Goal: Task Accomplishment & Management: Use online tool/utility

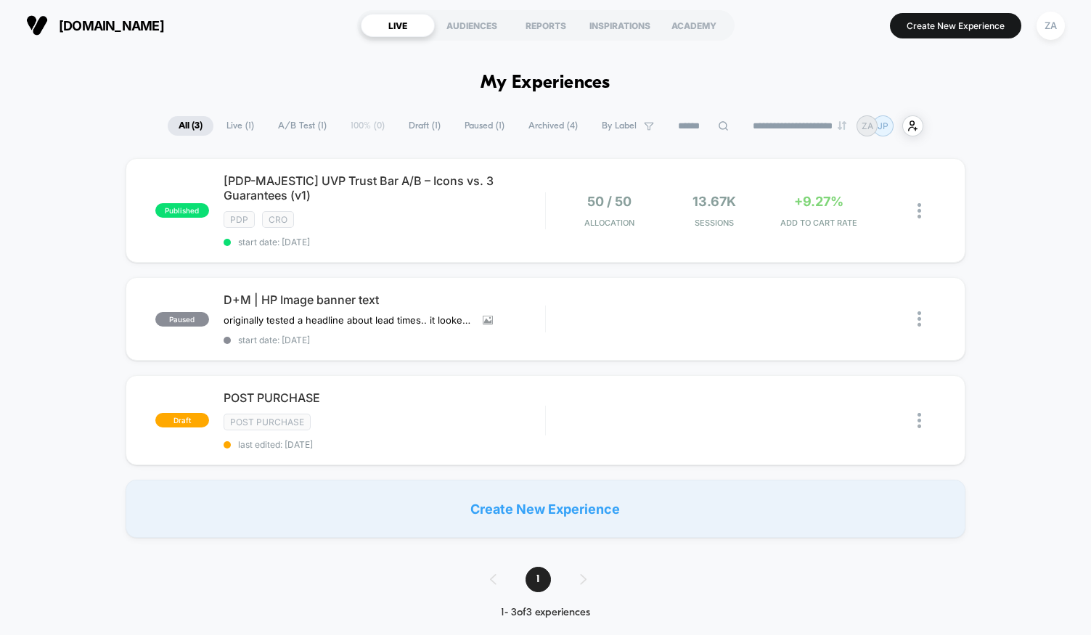
click at [235, 126] on span "Live ( 1 )" at bounding box center [240, 126] width 49 height 20
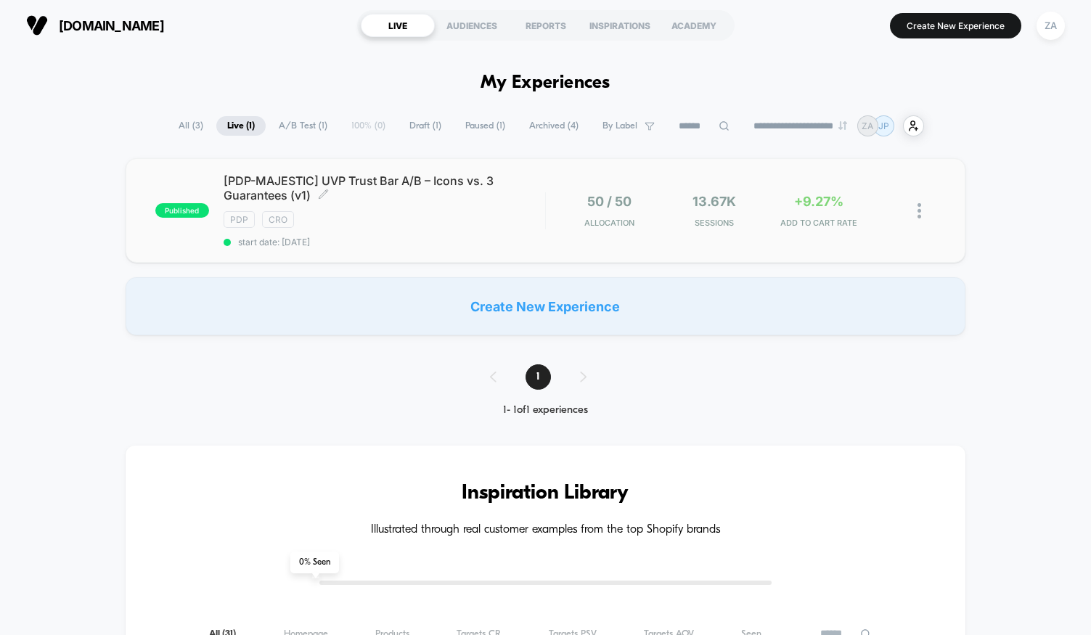
click at [453, 212] on div "PDP CRO" at bounding box center [385, 219] width 322 height 17
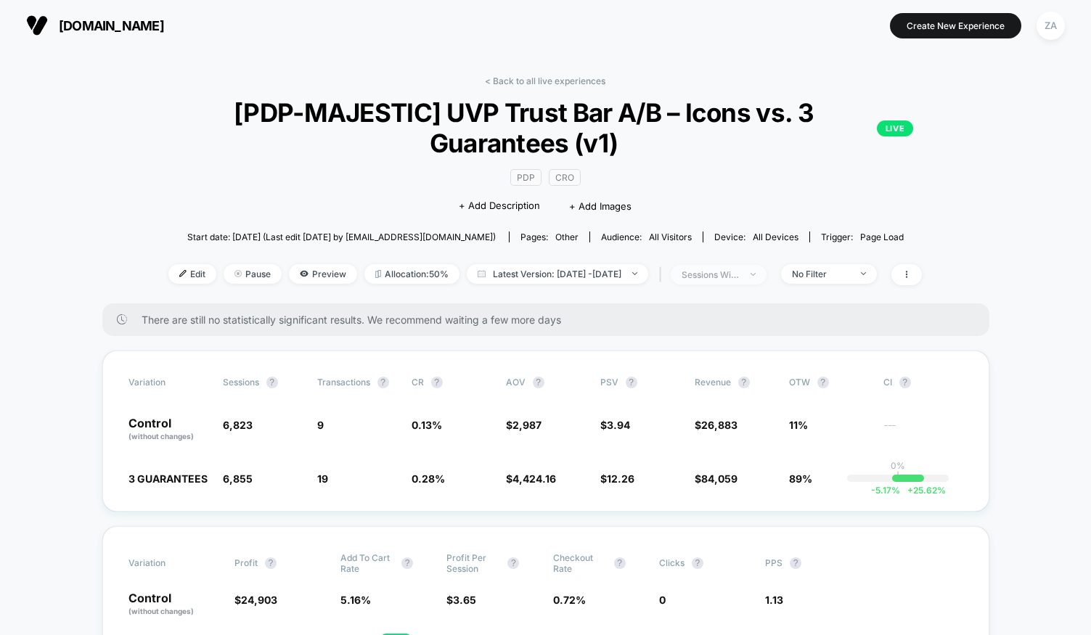
click at [740, 274] on div "sessions with impression" at bounding box center [711, 274] width 58 height 11
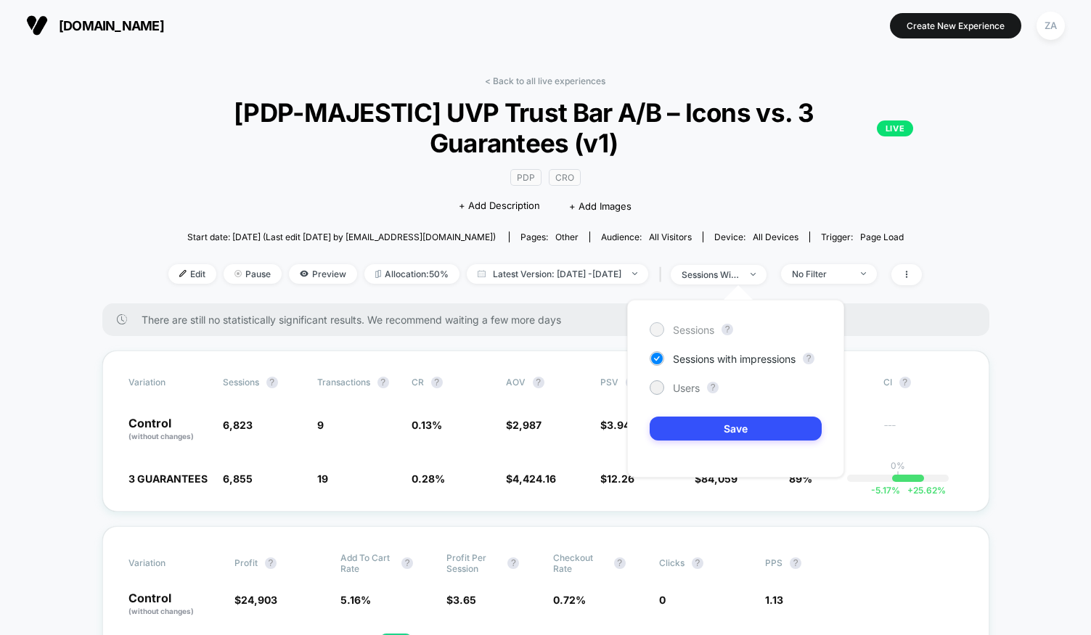
click at [694, 333] on span "Sessions" at bounding box center [693, 330] width 41 height 12
click at [682, 393] on span "Users" at bounding box center [686, 388] width 27 height 12
click at [708, 426] on button "Save" at bounding box center [736, 429] width 172 height 24
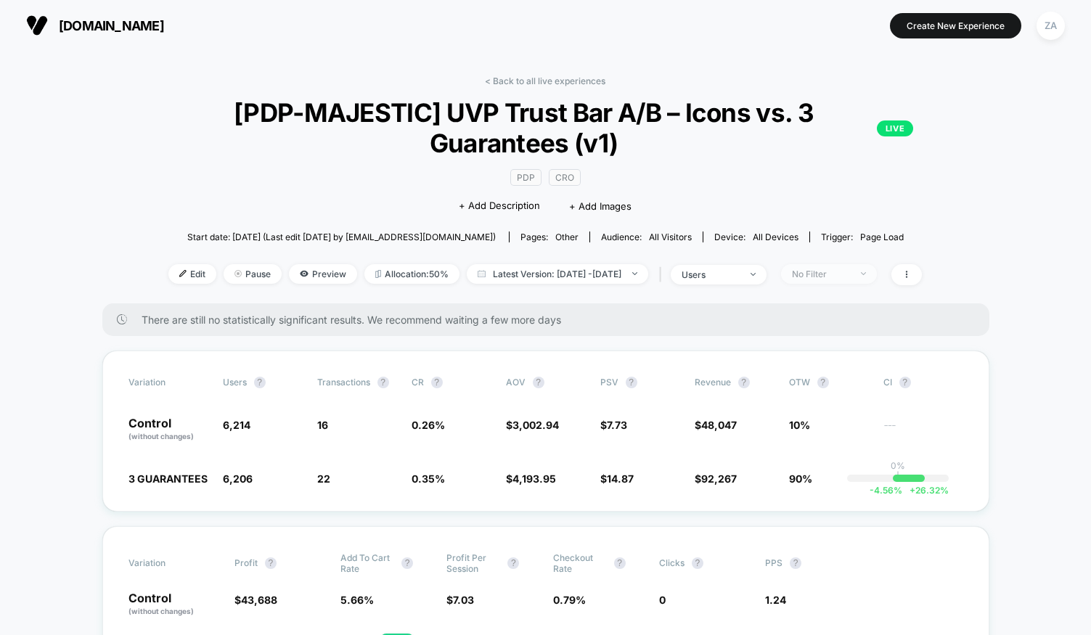
click at [850, 275] on div "No Filter" at bounding box center [821, 274] width 58 height 11
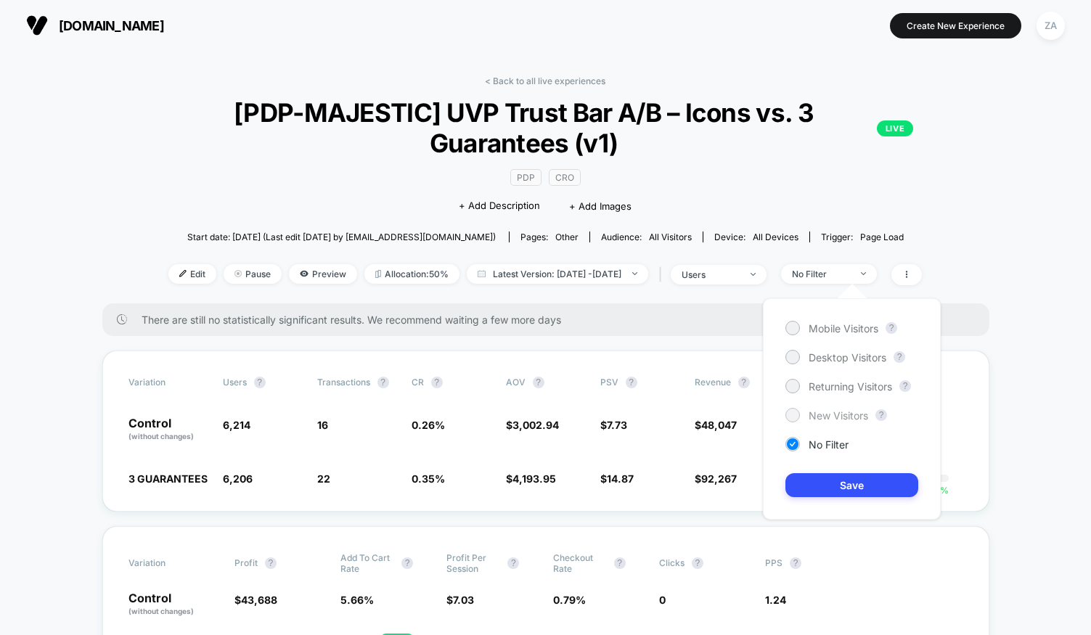
click at [837, 415] on span "New Visitors" at bounding box center [839, 416] width 60 height 12
click at [851, 489] on button "Save" at bounding box center [852, 485] width 133 height 24
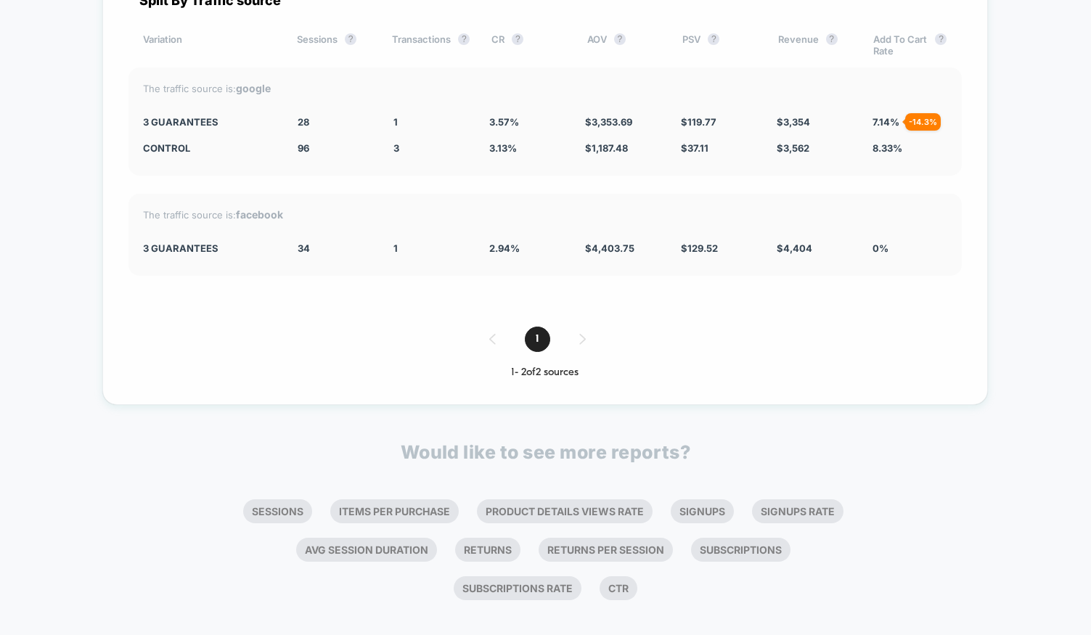
scroll to position [5574, 0]
click at [394, 547] on li "Avg Session Duration" at bounding box center [366, 552] width 141 height 24
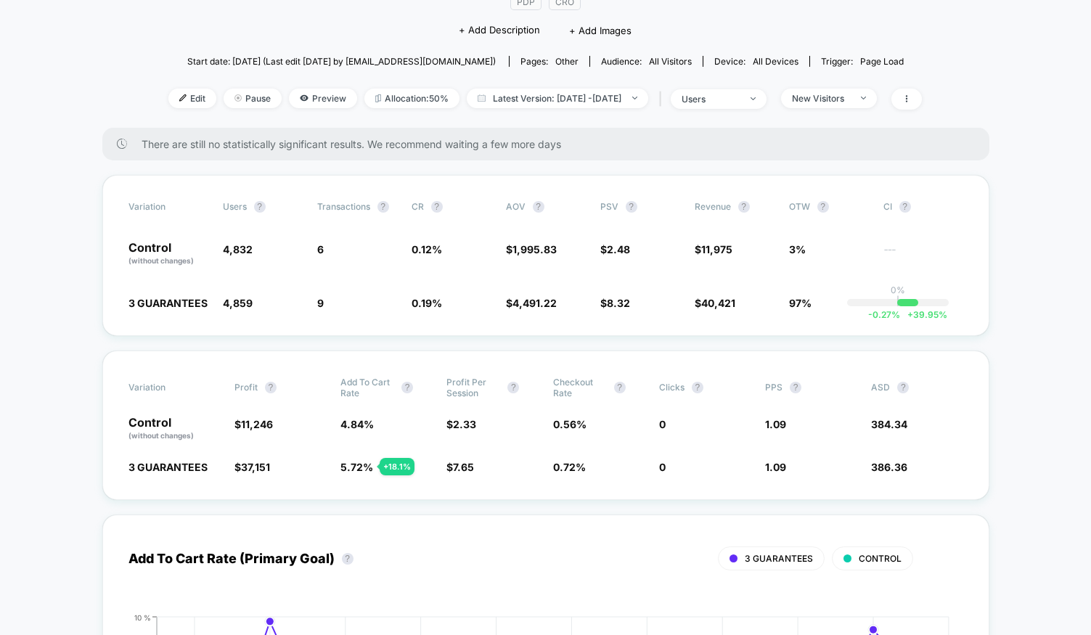
scroll to position [0, 0]
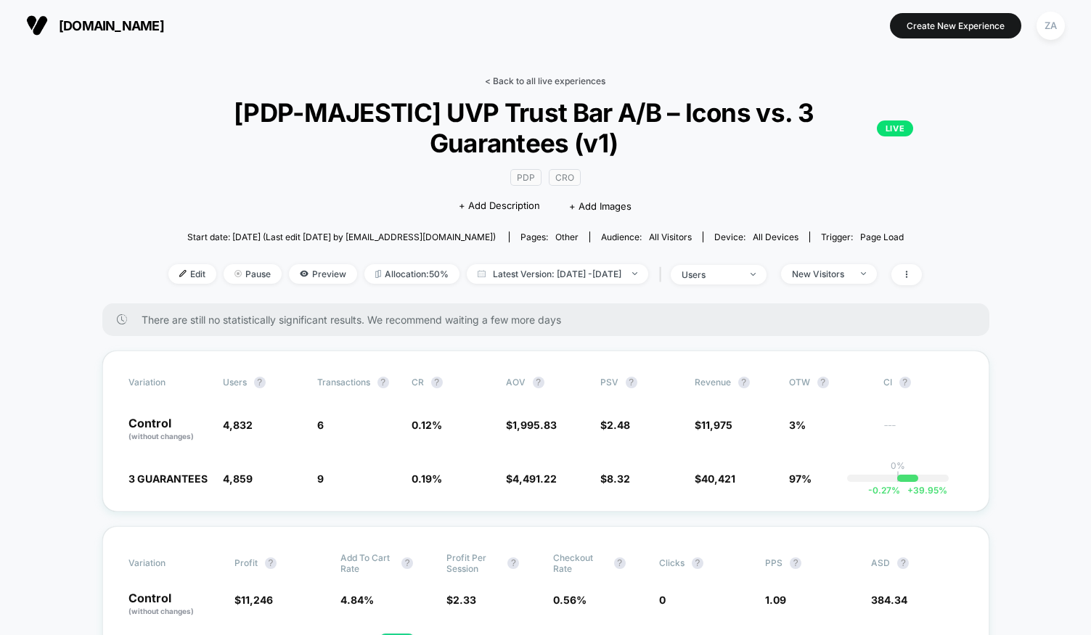
click at [518, 81] on link "< Back to all live experiences" at bounding box center [545, 81] width 121 height 11
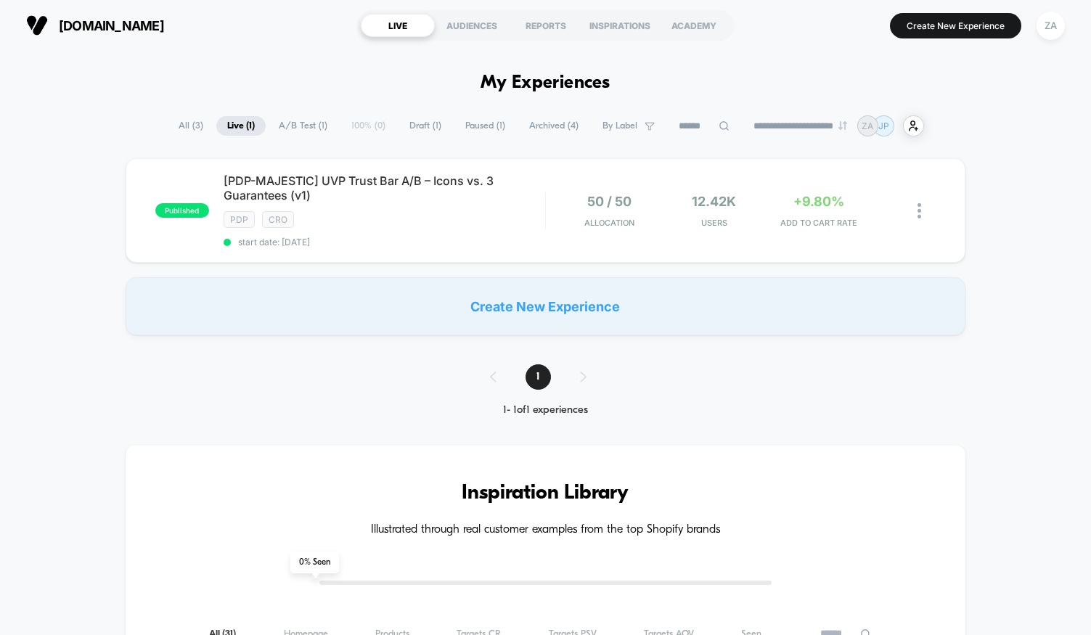
click at [286, 128] on span "A/B Test ( 1 )" at bounding box center [303, 126] width 70 height 20
click at [416, 126] on span "Draft ( 1 )" at bounding box center [426, 126] width 54 height 20
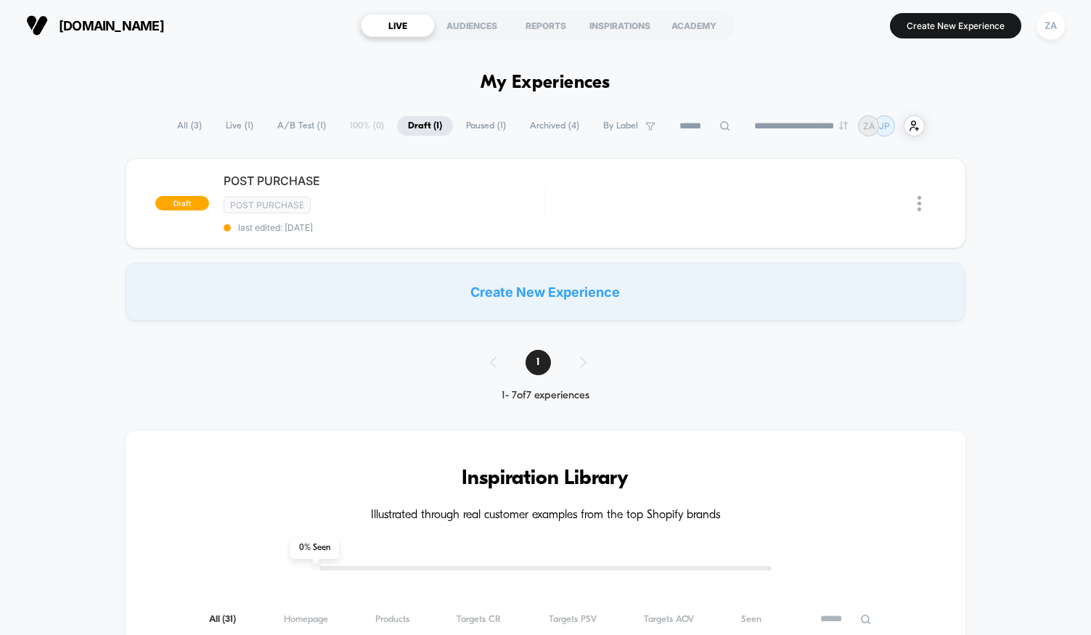
scroll to position [7, 0]
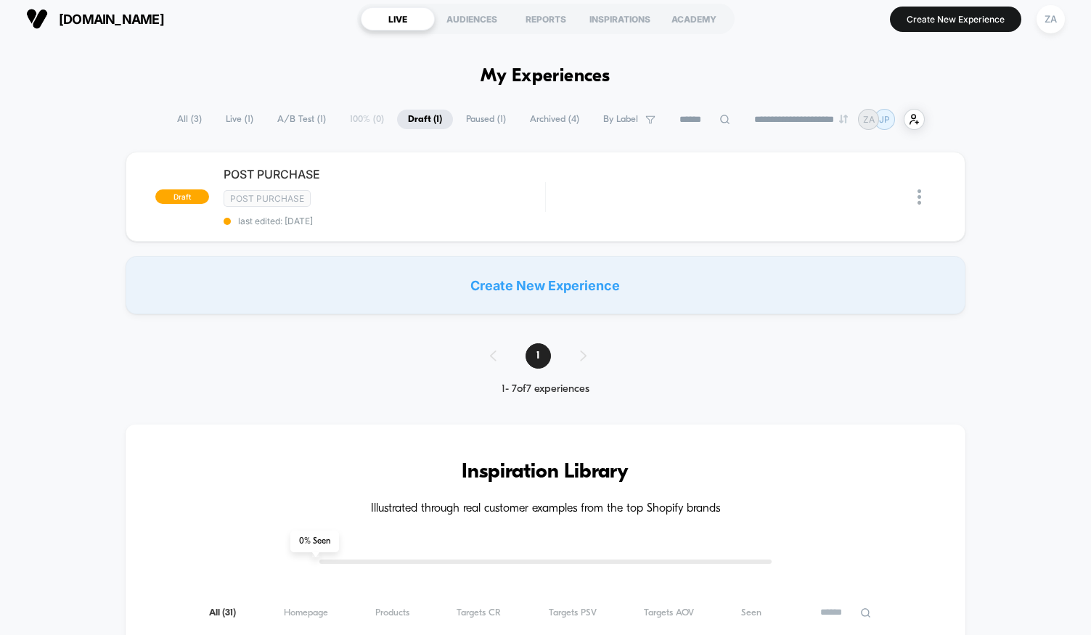
click at [182, 118] on span "All ( 3 )" at bounding box center [189, 120] width 46 height 20
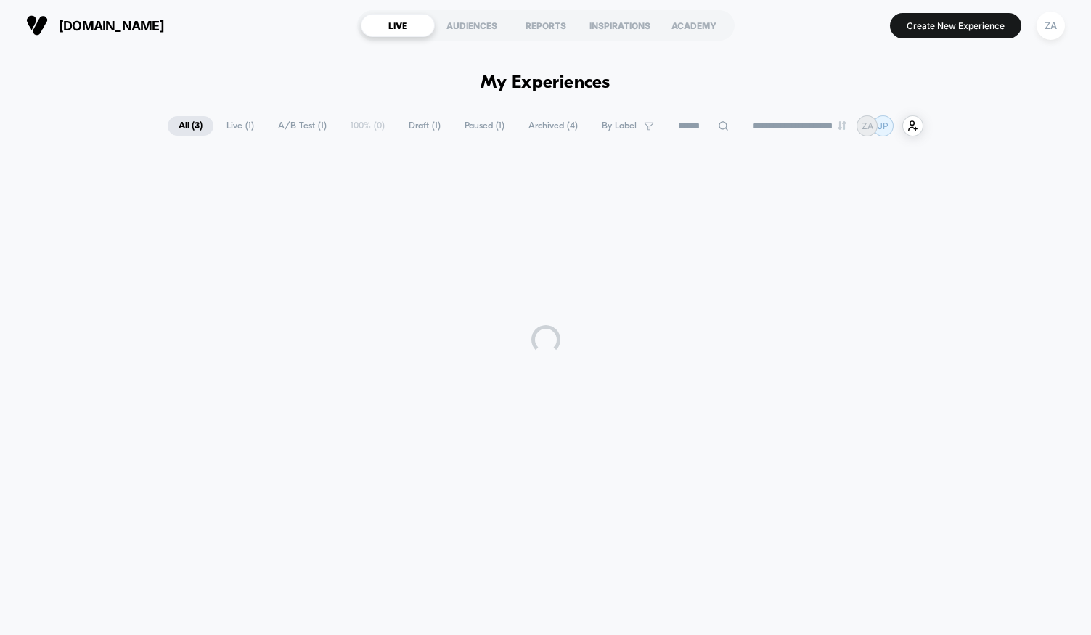
scroll to position [0, 0]
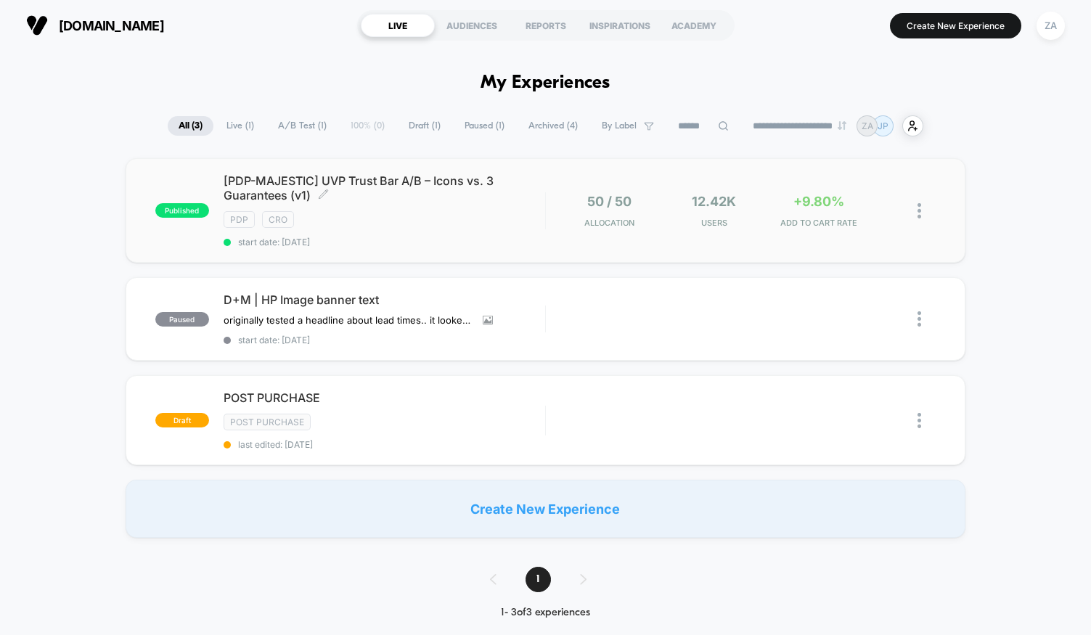
click at [374, 185] on span "[PDP-MAJESTIC] UVP Trust Bar A/B – Icons vs. 3 Guarantees (v1) Click to edit ex…" at bounding box center [385, 188] width 322 height 29
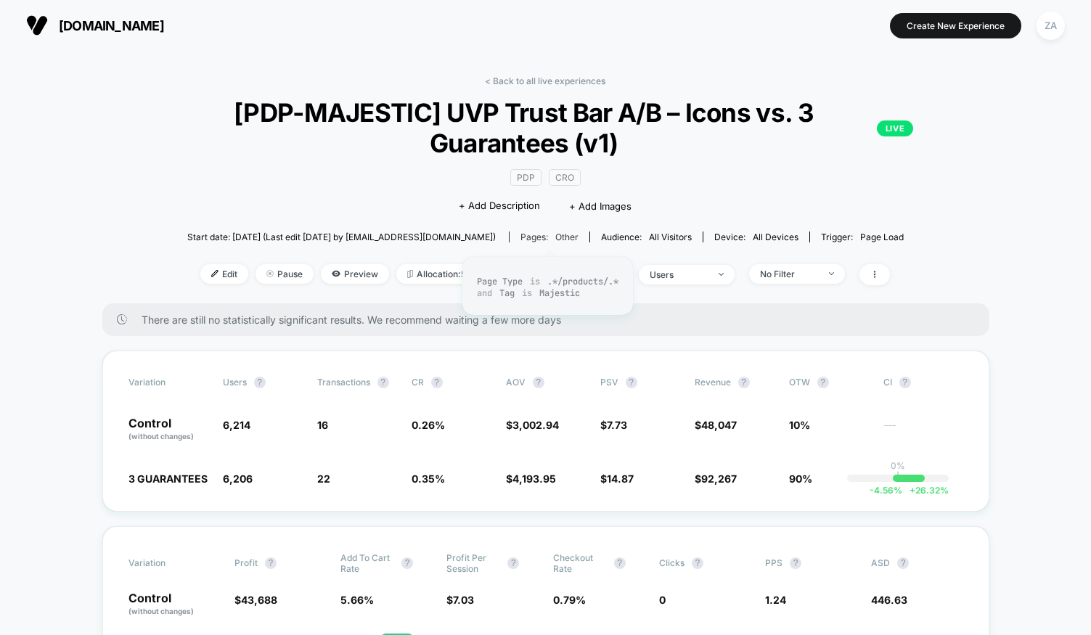
click at [568, 237] on span "other" at bounding box center [566, 237] width 23 height 11
click at [528, 82] on link "< Back to all live experiences" at bounding box center [545, 81] width 121 height 11
